Goal: Transaction & Acquisition: Obtain resource

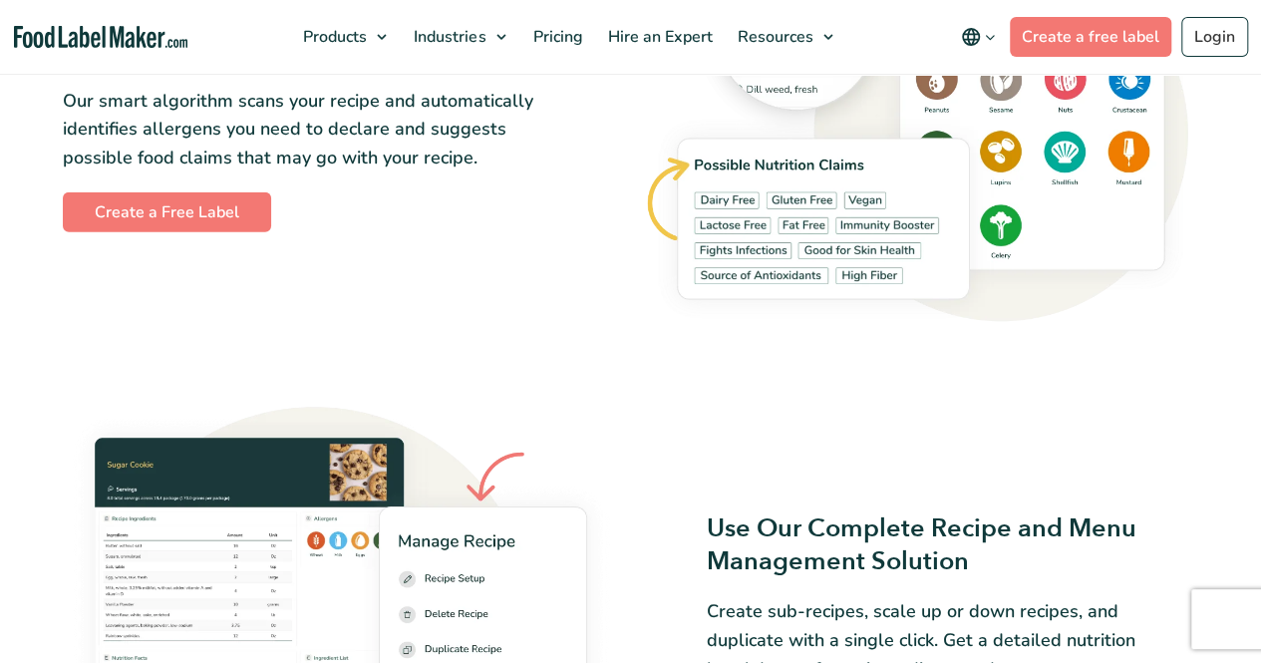
scroll to position [2215, 0]
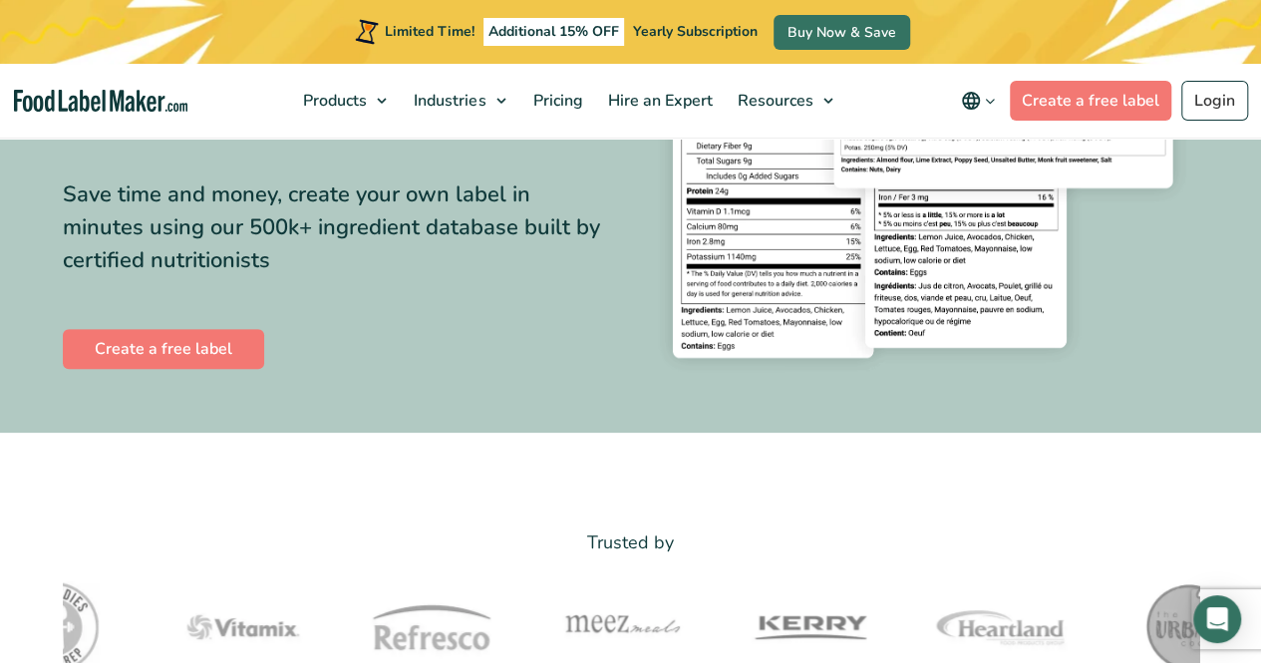
scroll to position [302, 0]
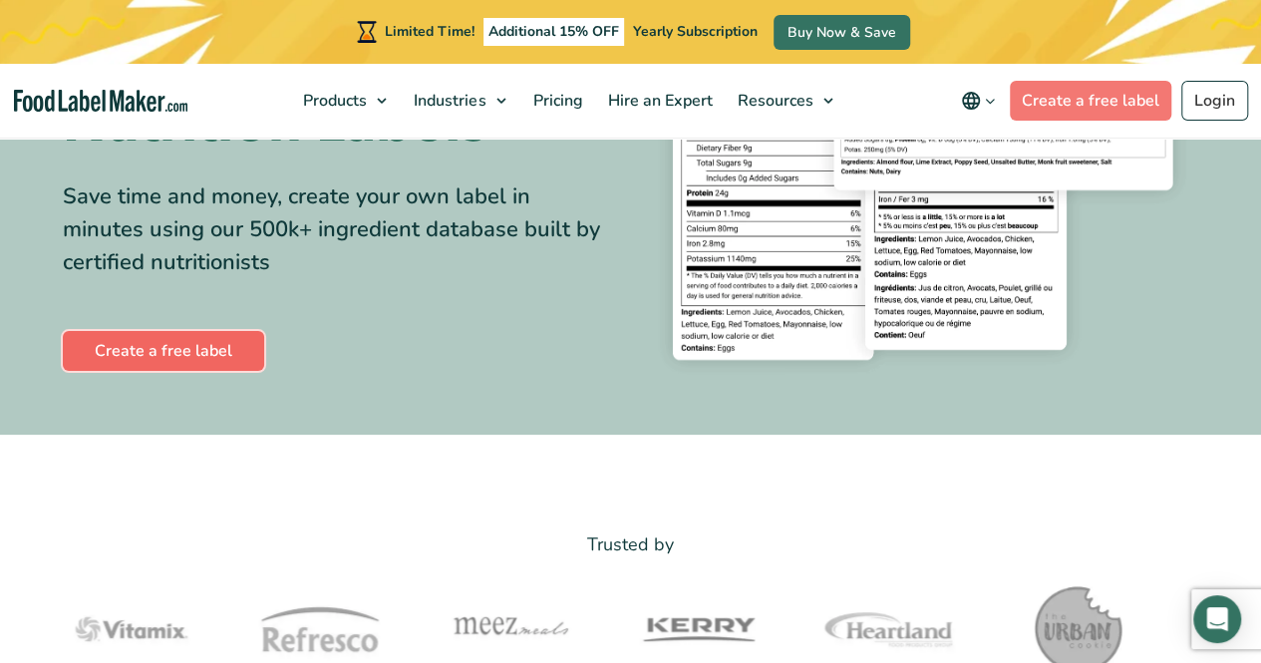
click at [212, 334] on link "Create a free label" at bounding box center [163, 351] width 201 height 40
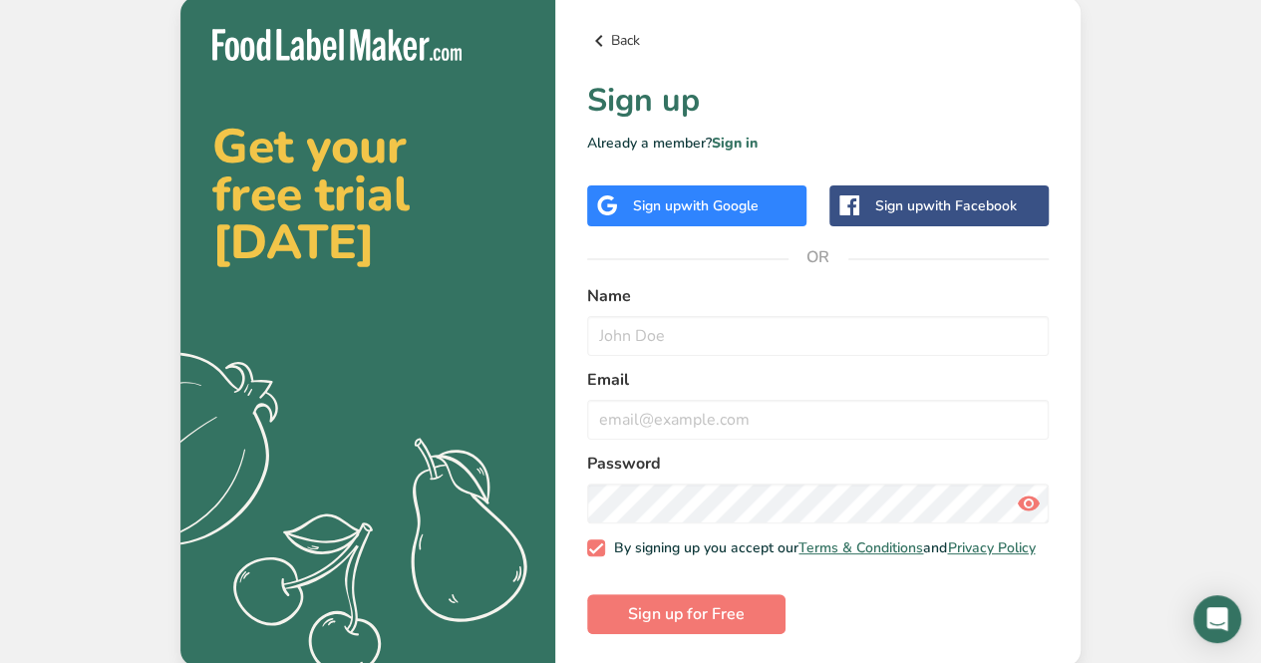
click at [592, 34] on icon at bounding box center [599, 41] width 24 height 36
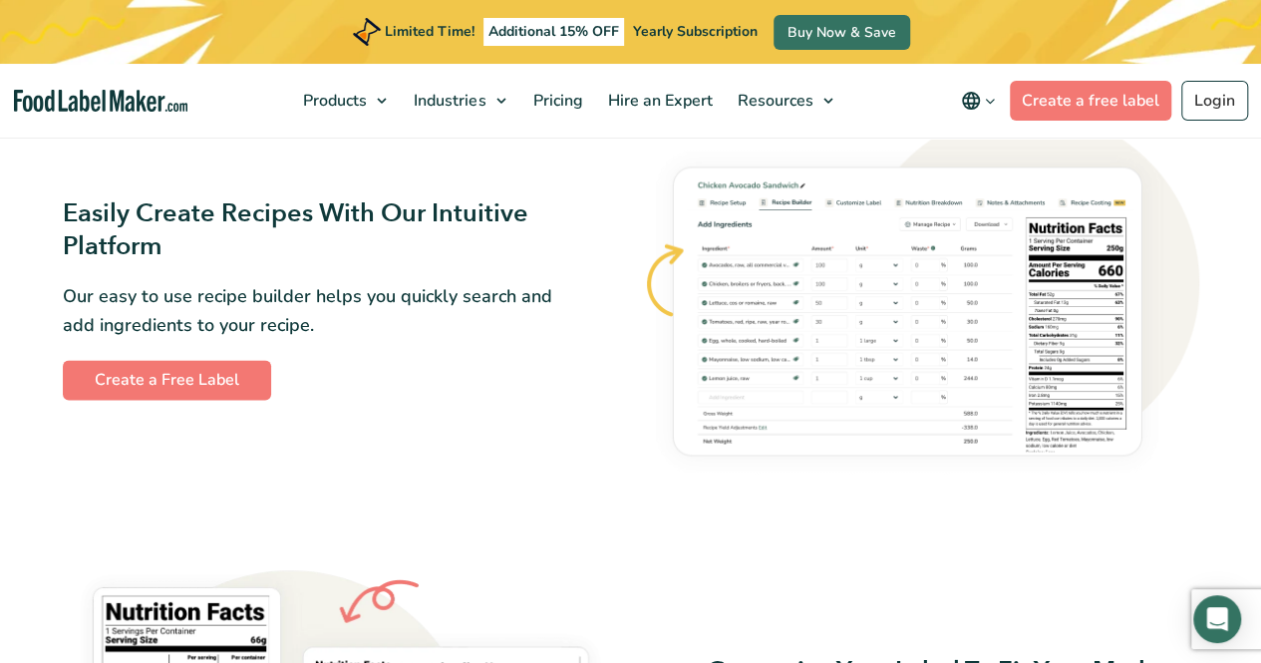
scroll to position [1082, 0]
